Goal: Information Seeking & Learning: Find specific fact

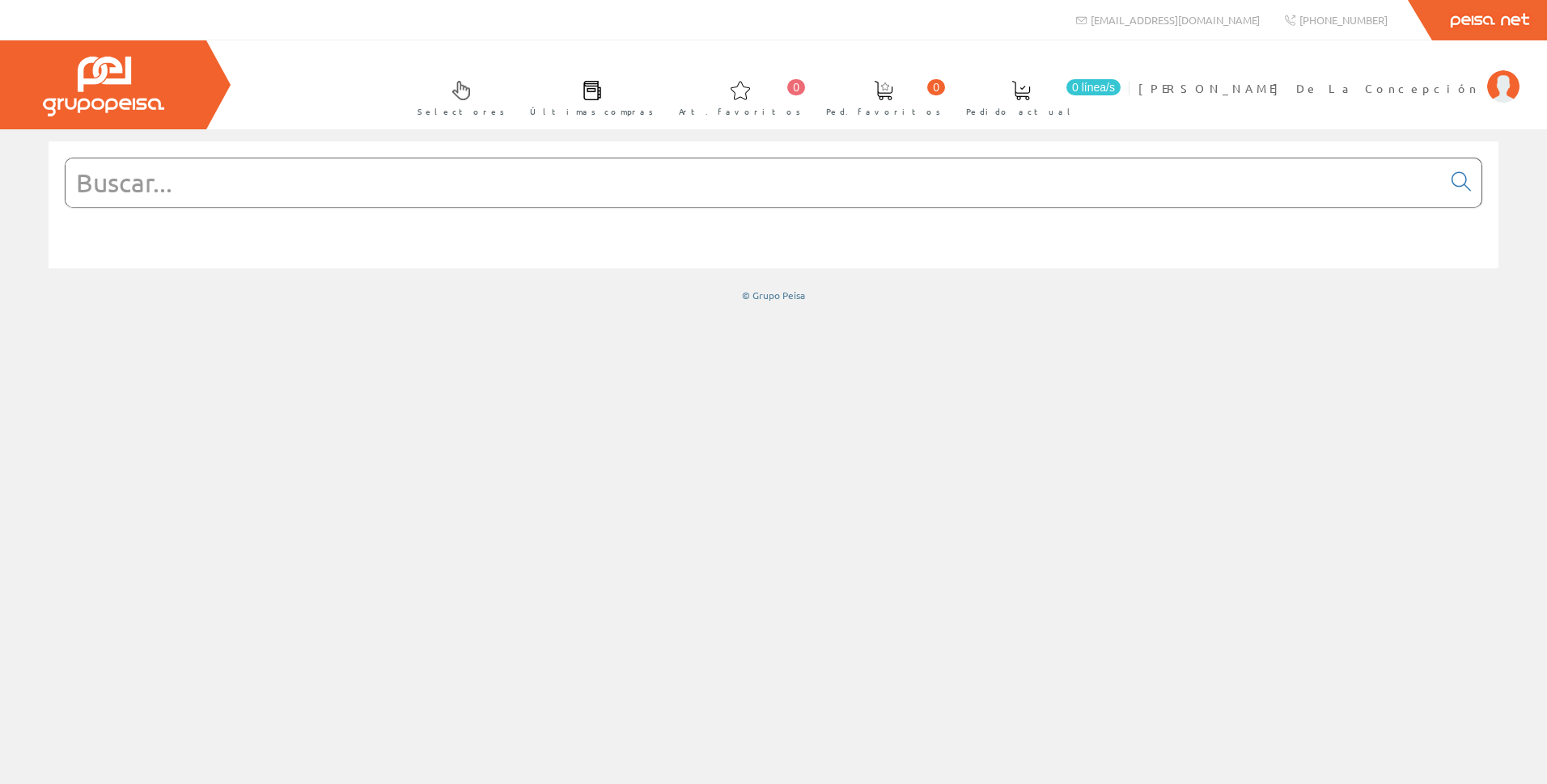
click at [412, 185] on input "text" at bounding box center [753, 183] width 1376 height 49
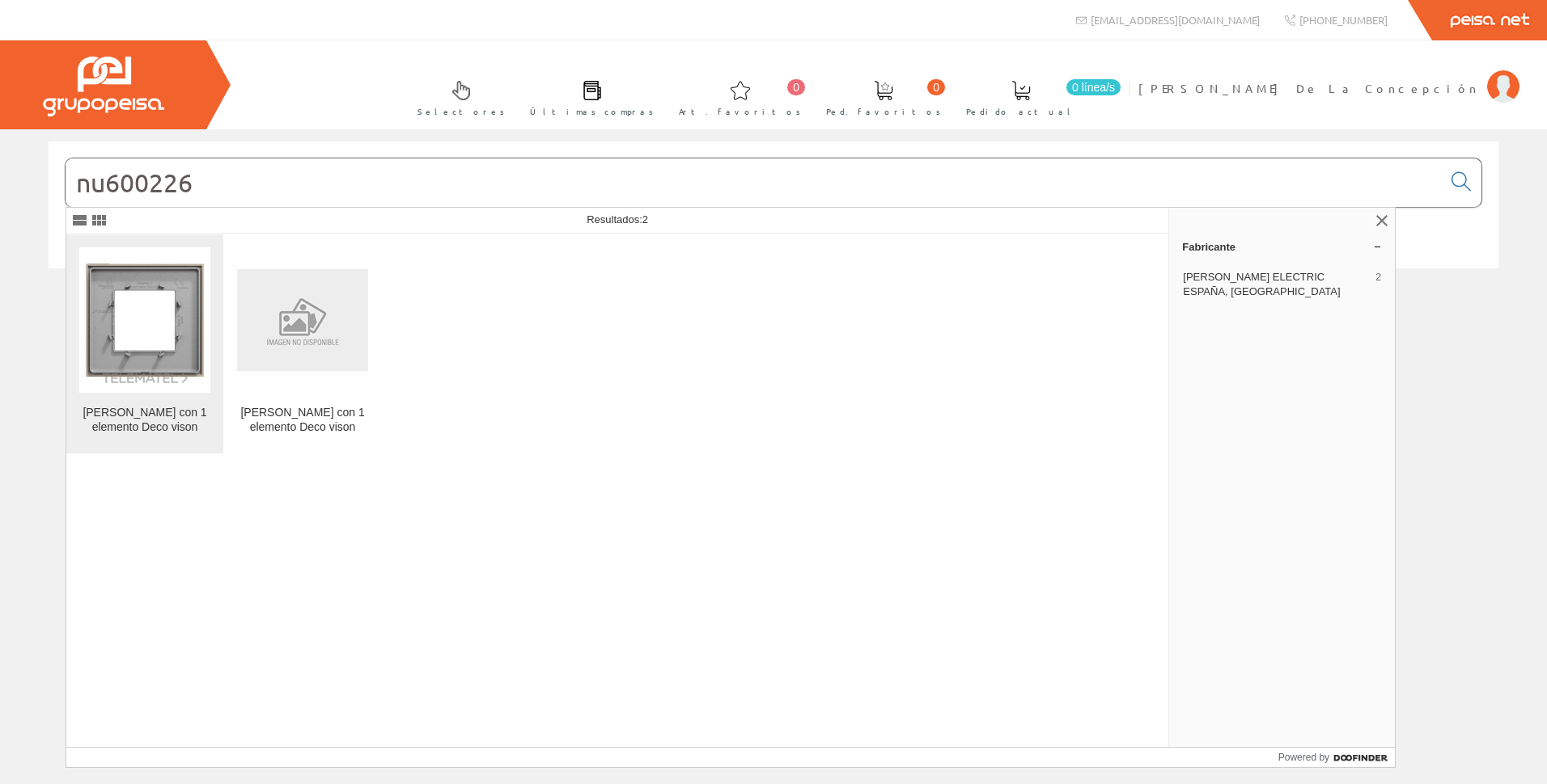
type input "nu600226"
click at [214, 295] on link "[PERSON_NAME] con 1 elemento Deco vison" at bounding box center [144, 344] width 157 height 219
